Goal: Navigation & Orientation: Find specific page/section

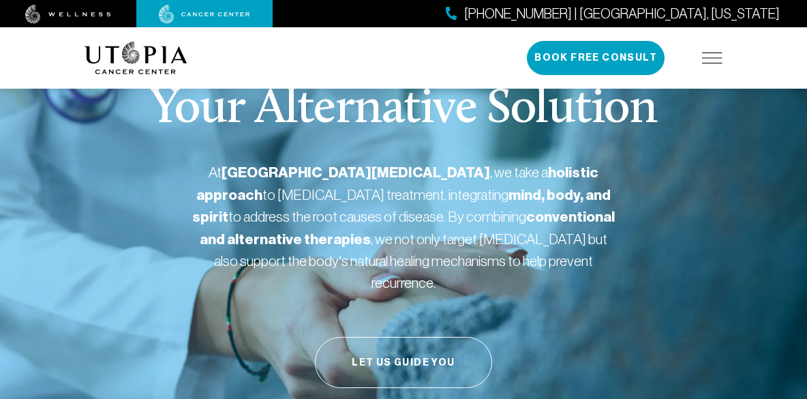
scroll to position [37, 0]
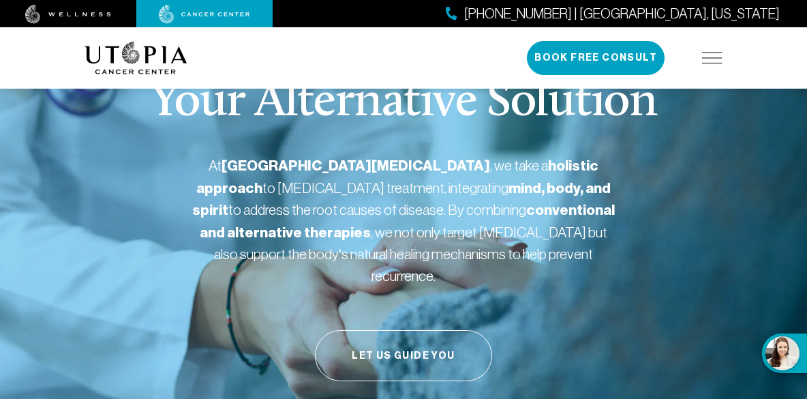
click at [713, 58] on img at bounding box center [712, 57] width 20 height 11
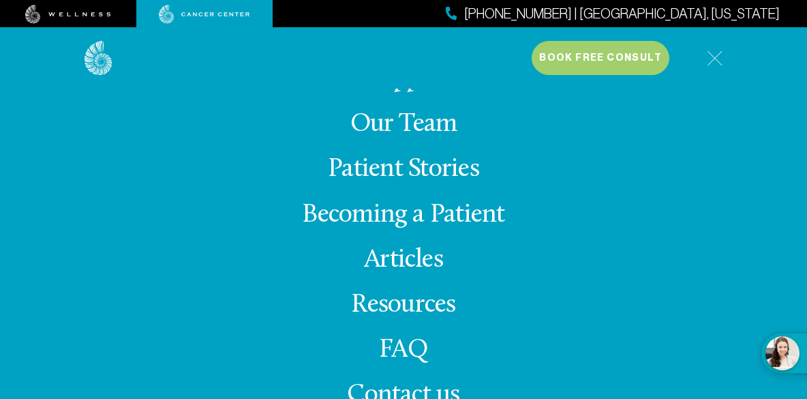
scroll to position [161, 0]
click at [445, 393] on span "Contact us" at bounding box center [403, 395] width 112 height 27
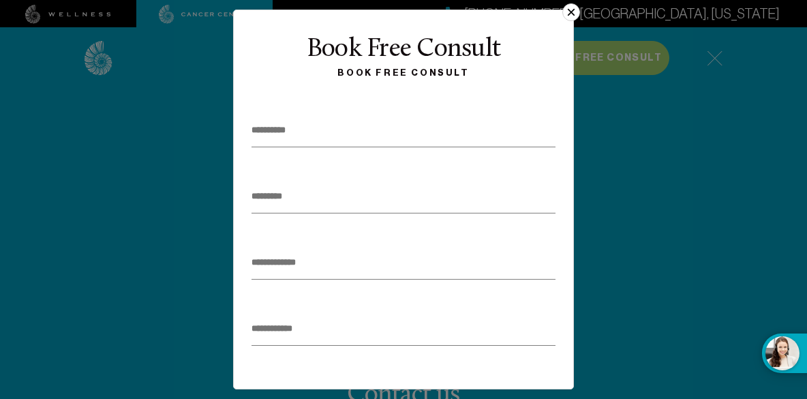
click at [575, 16] on button "×" at bounding box center [571, 12] width 18 height 18
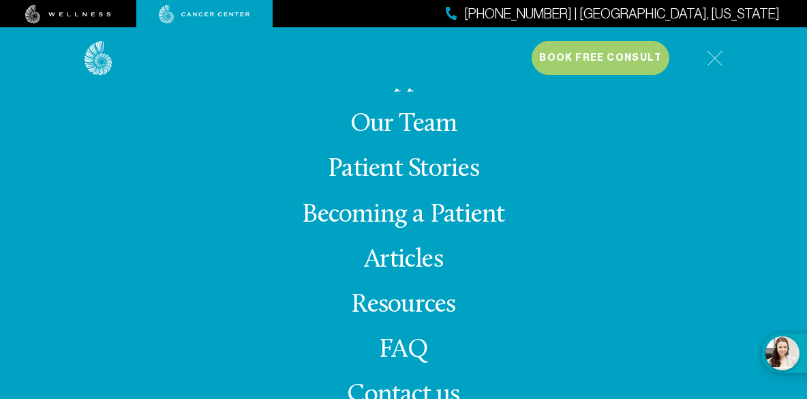
scroll to position [181, 0]
click at [434, 176] on link "Patient Stories" at bounding box center [403, 169] width 151 height 27
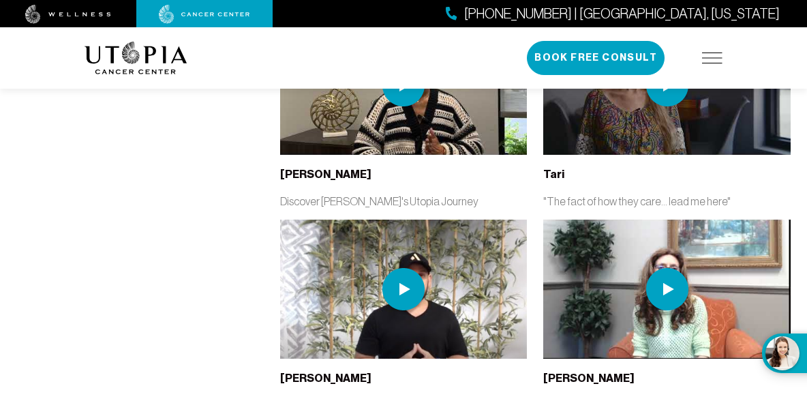
scroll to position [4322, 0]
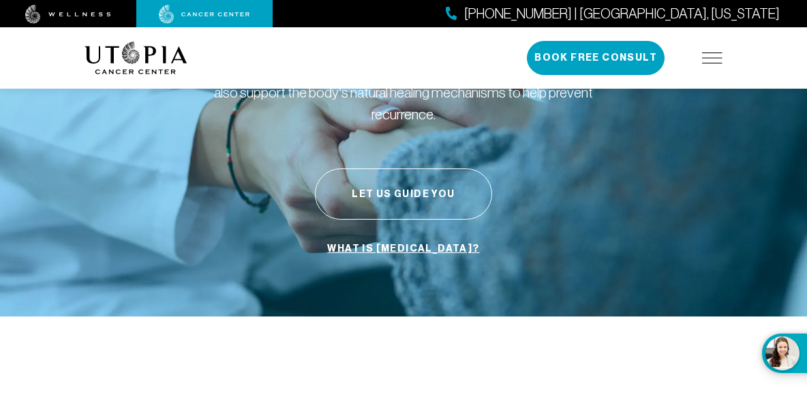
scroll to position [181, 0]
